Goal: Task Accomplishment & Management: Use online tool/utility

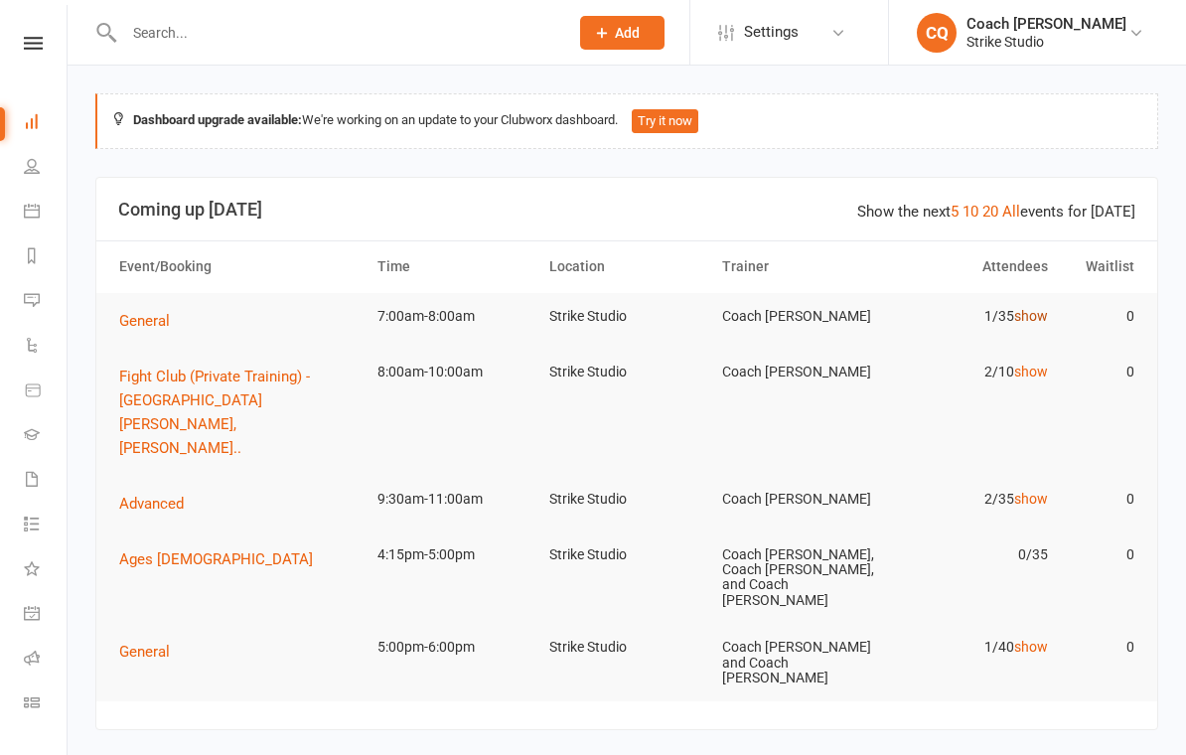
click at [1042, 318] on link "show" at bounding box center [1031, 316] width 34 height 16
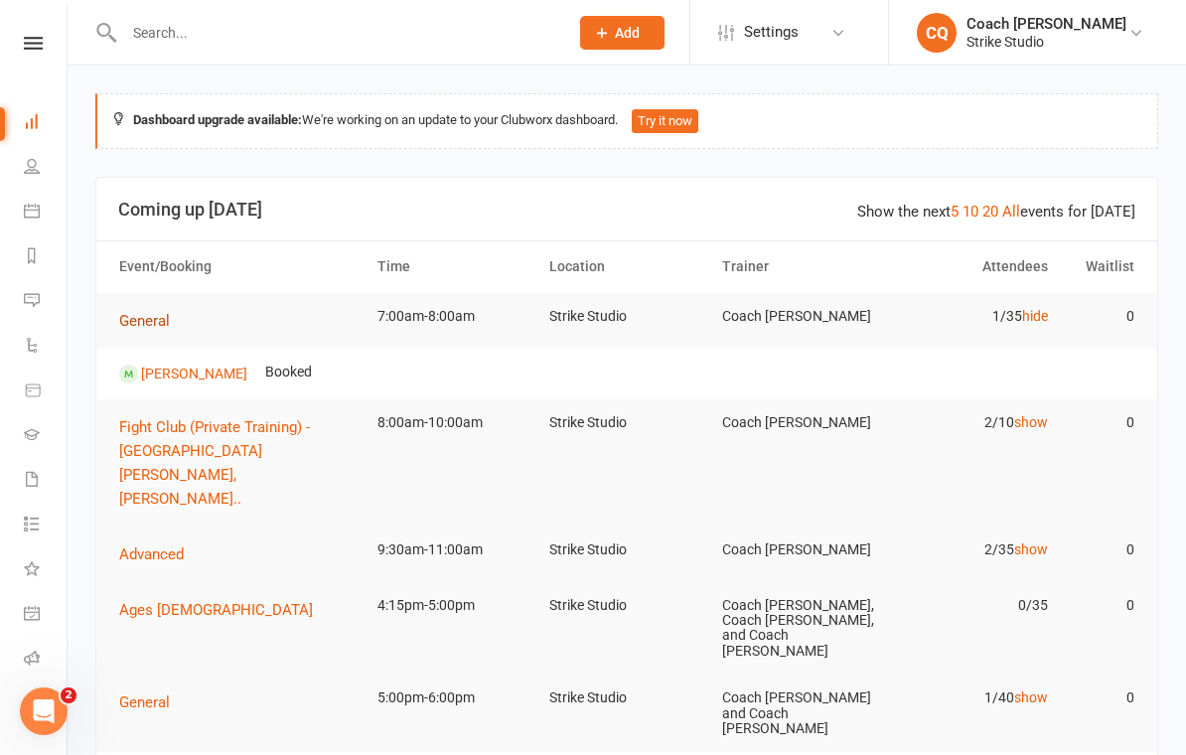
click at [160, 309] on button "General" at bounding box center [151, 321] width 65 height 24
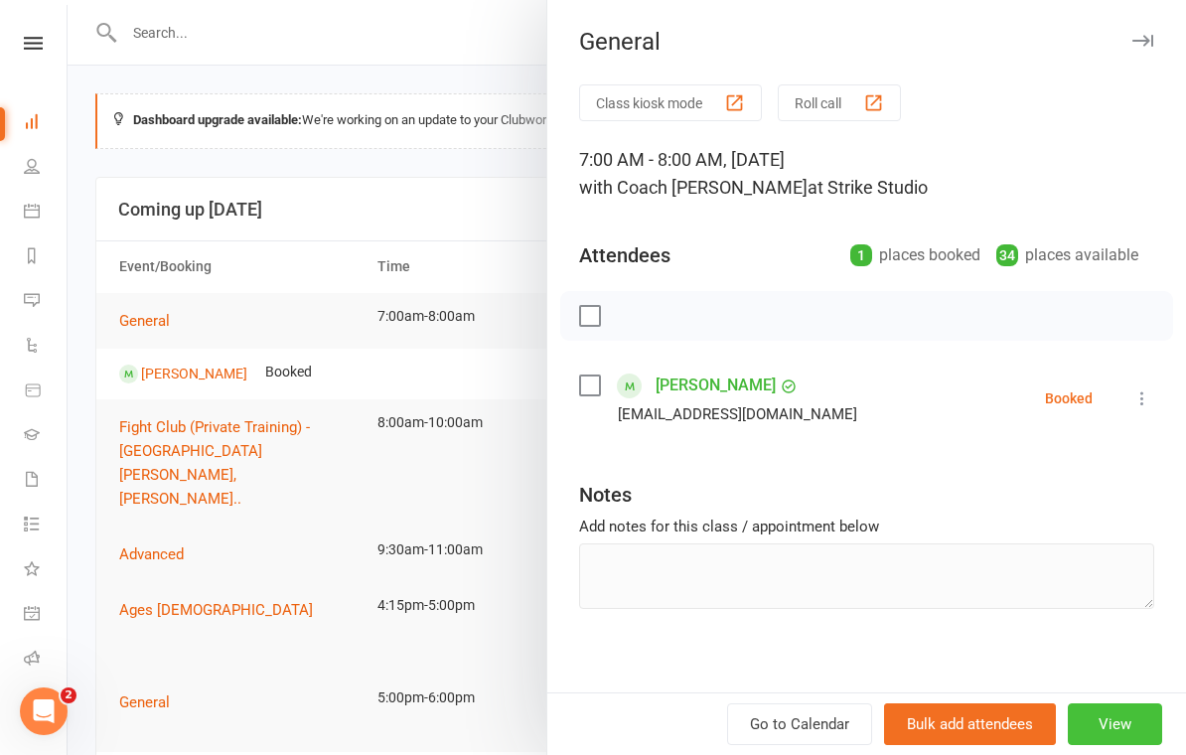
click at [1133, 736] on button "View" at bounding box center [1115, 724] width 94 height 42
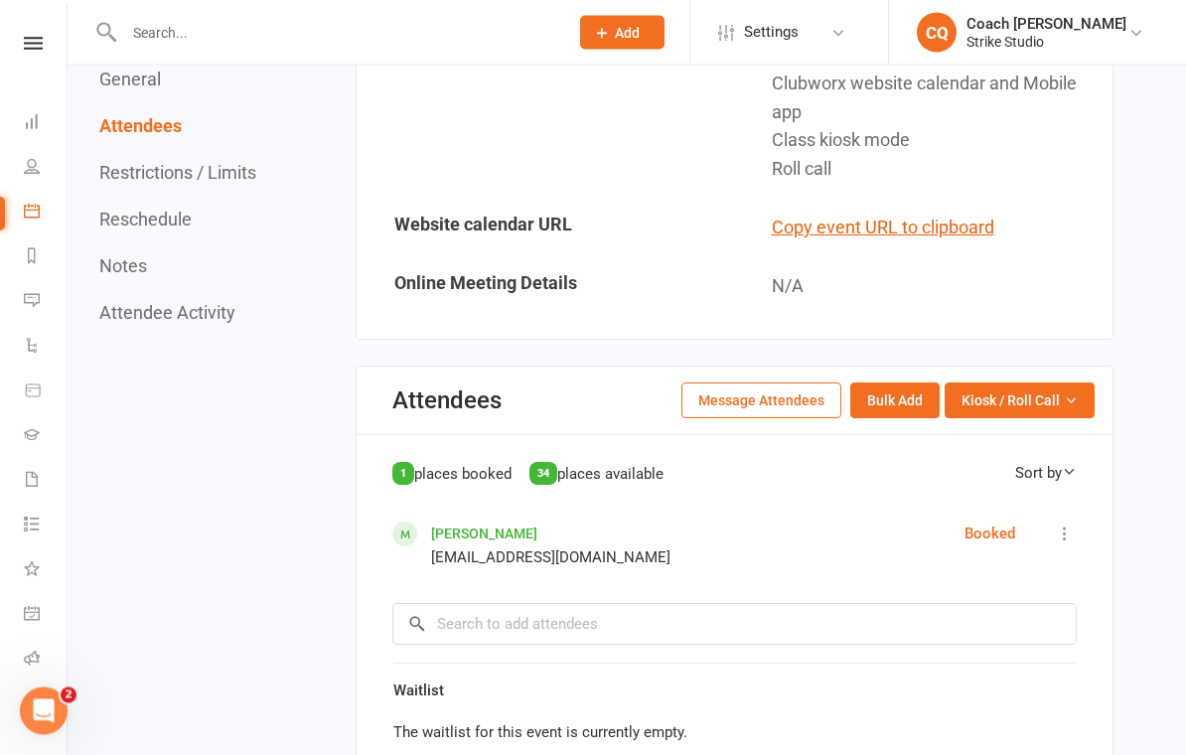
scroll to position [865, 0]
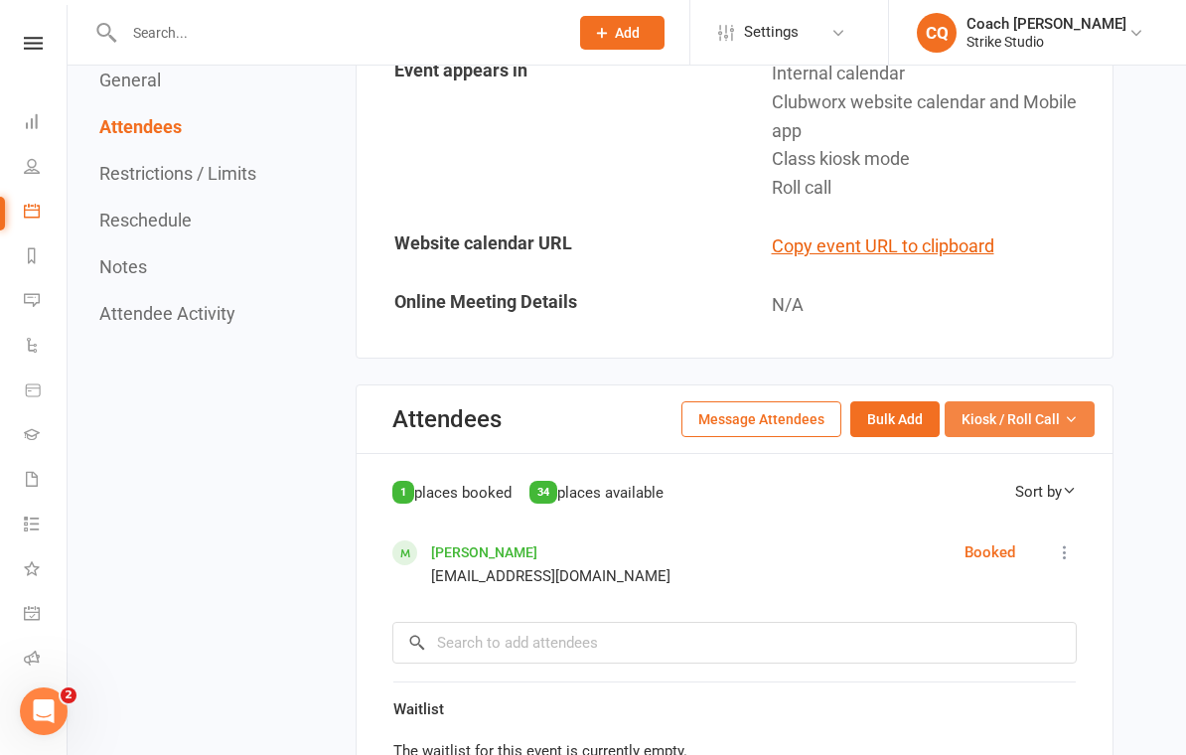
click at [1077, 412] on icon "button" at bounding box center [1071, 419] width 14 height 14
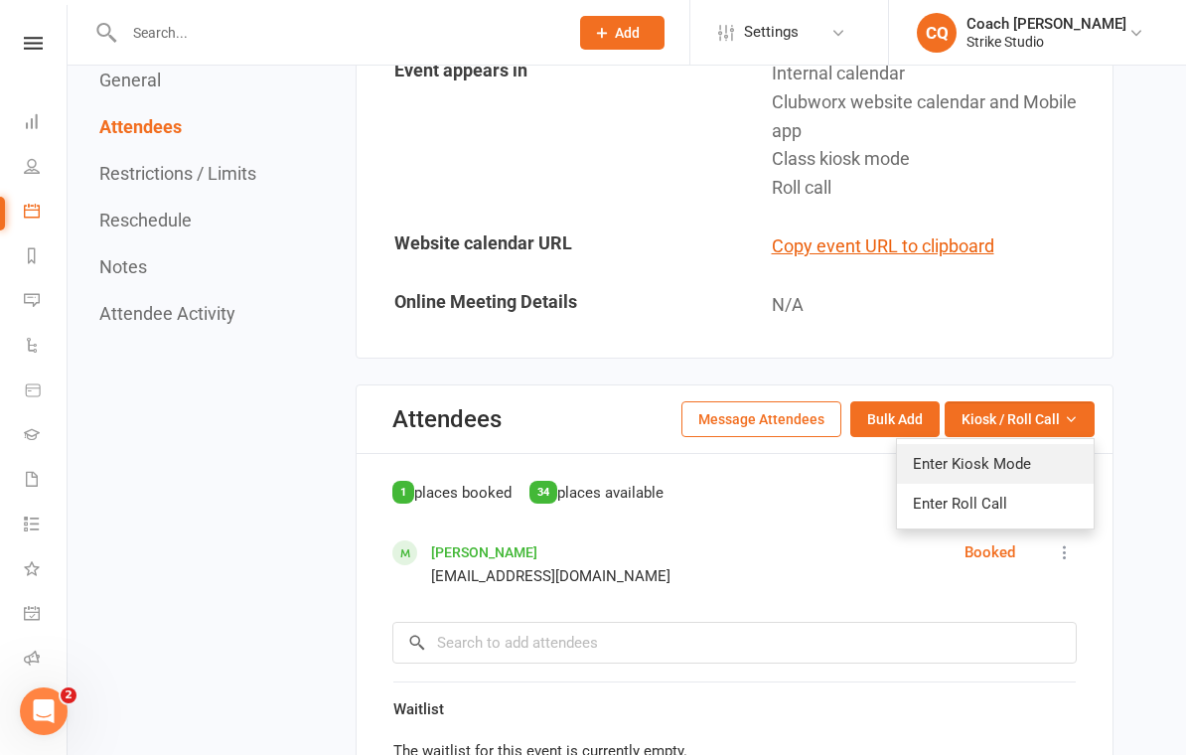
click at [1079, 444] on link "Enter Kiosk Mode" at bounding box center [995, 464] width 197 height 40
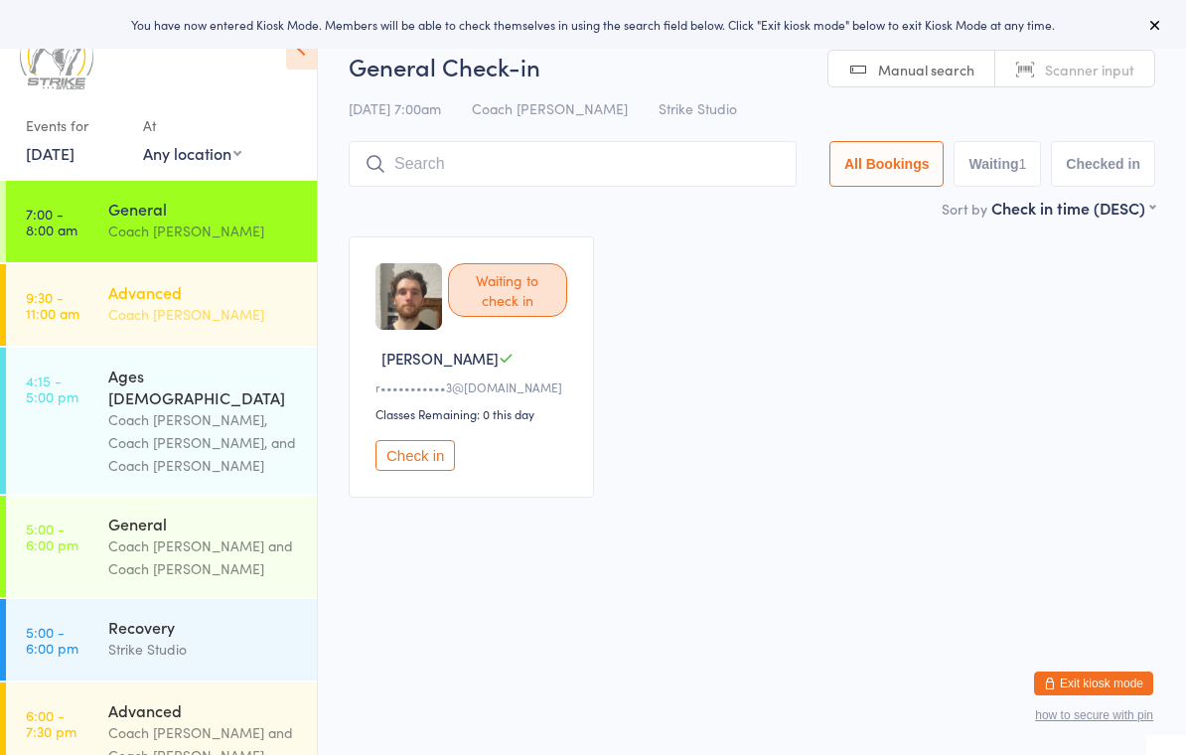
click at [209, 271] on div "Advanced Coach Quang" at bounding box center [212, 303] width 209 height 78
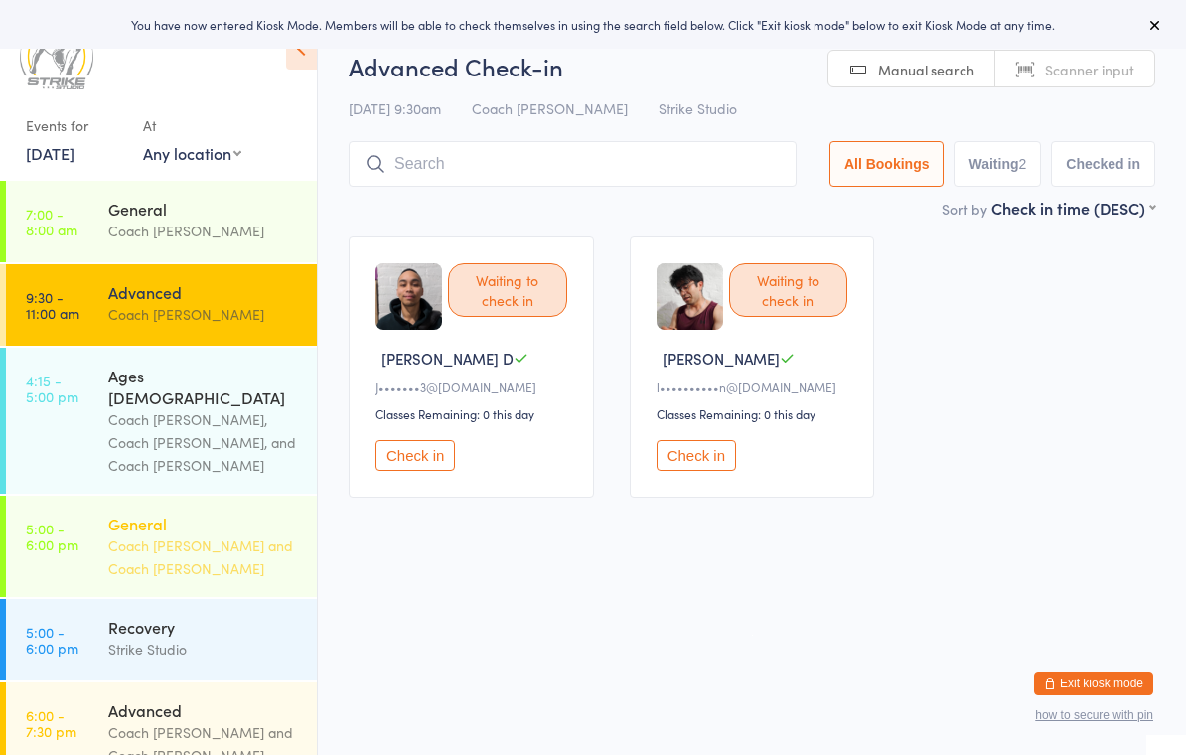
click at [215, 513] on div "General" at bounding box center [204, 524] width 192 height 22
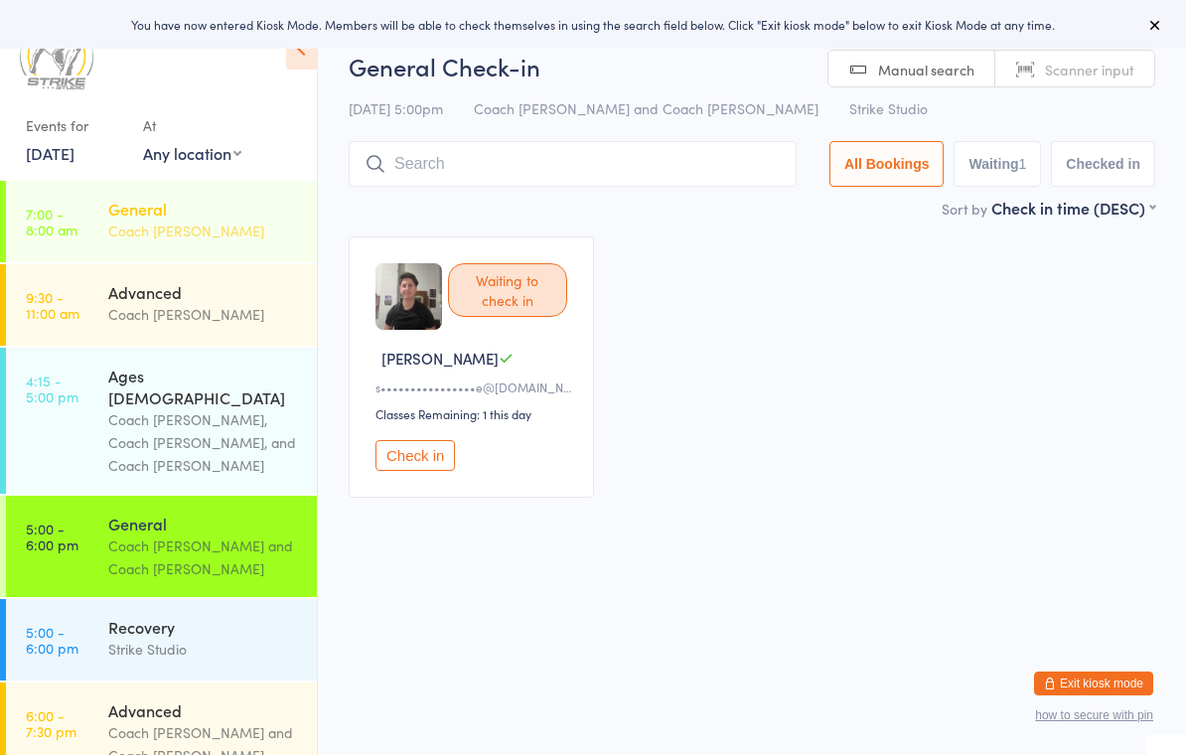
click at [223, 224] on div "Coach [PERSON_NAME]" at bounding box center [204, 231] width 192 height 23
